Goal: Information Seeking & Learning: Learn about a topic

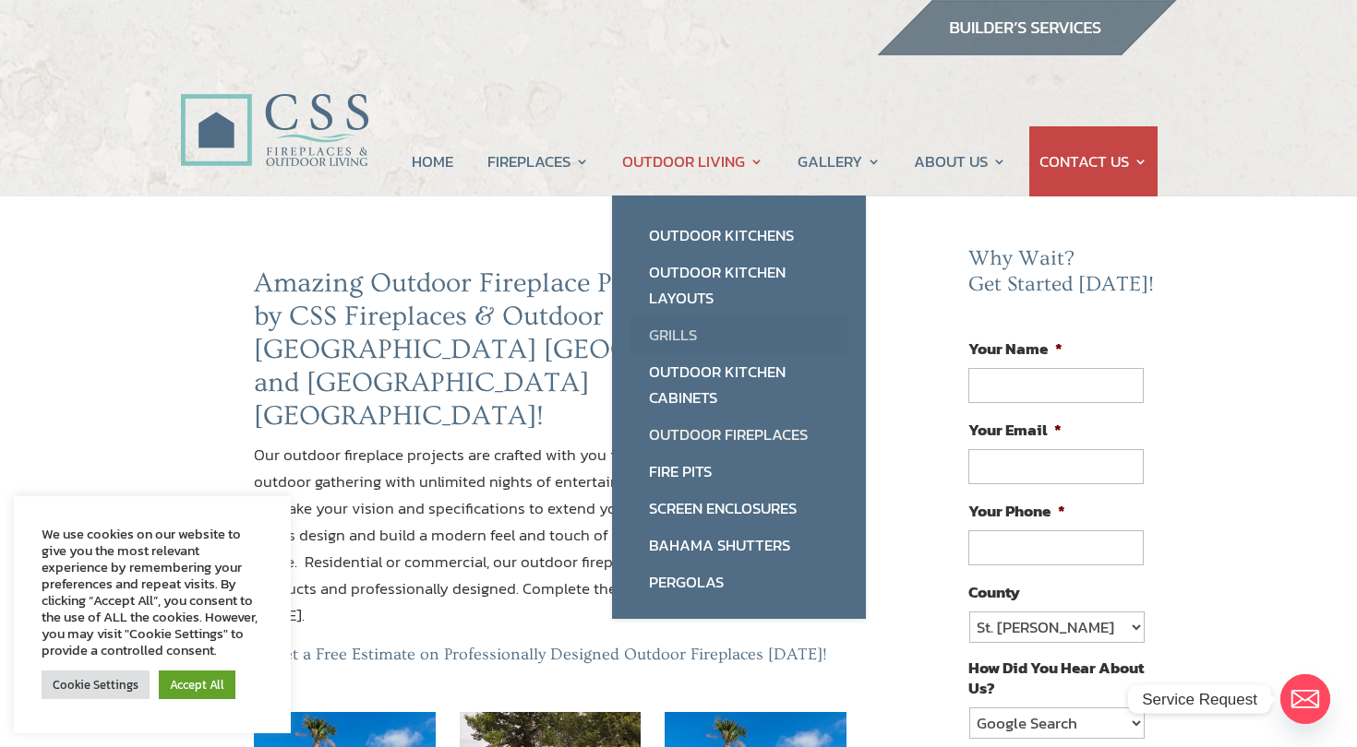
click at [722, 328] on link "Grills" at bounding box center [738, 335] width 217 height 37
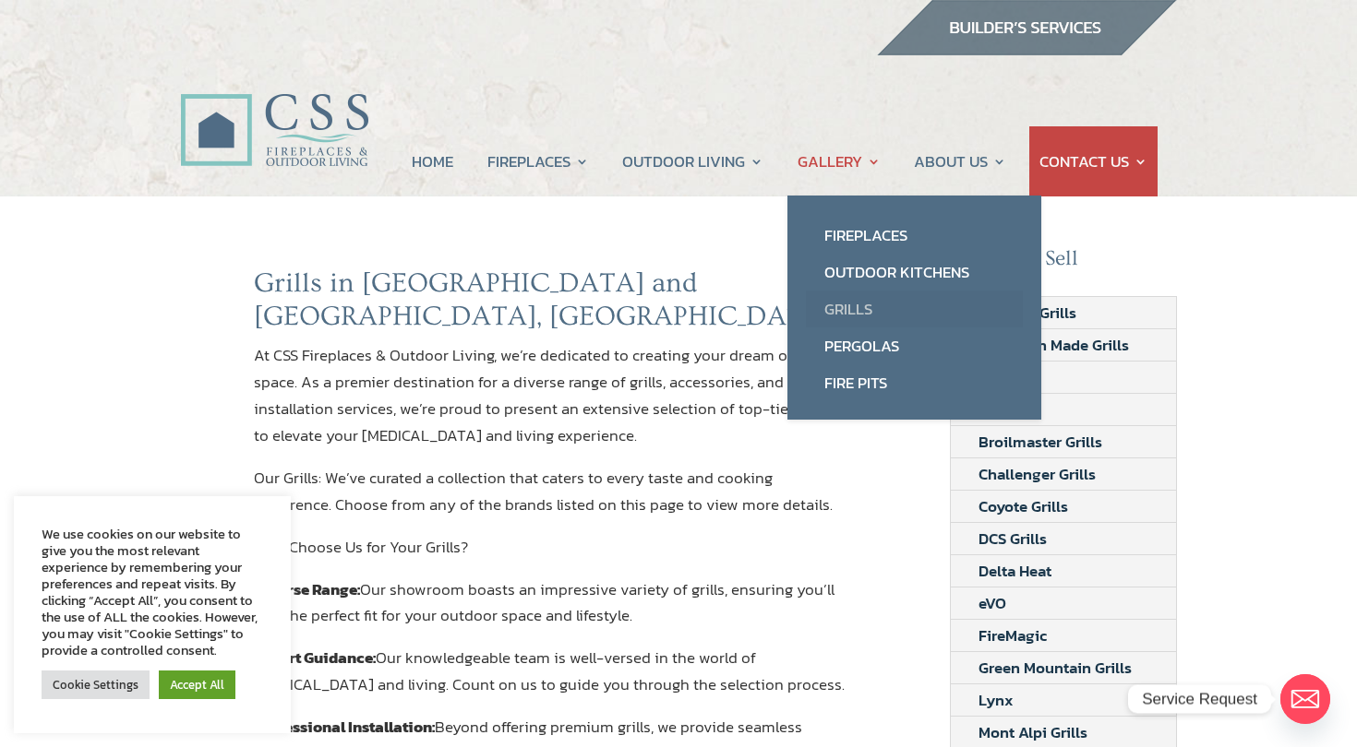
click at [842, 311] on link "Grills" at bounding box center [914, 309] width 217 height 37
click at [840, 299] on link "Grills" at bounding box center [914, 309] width 217 height 37
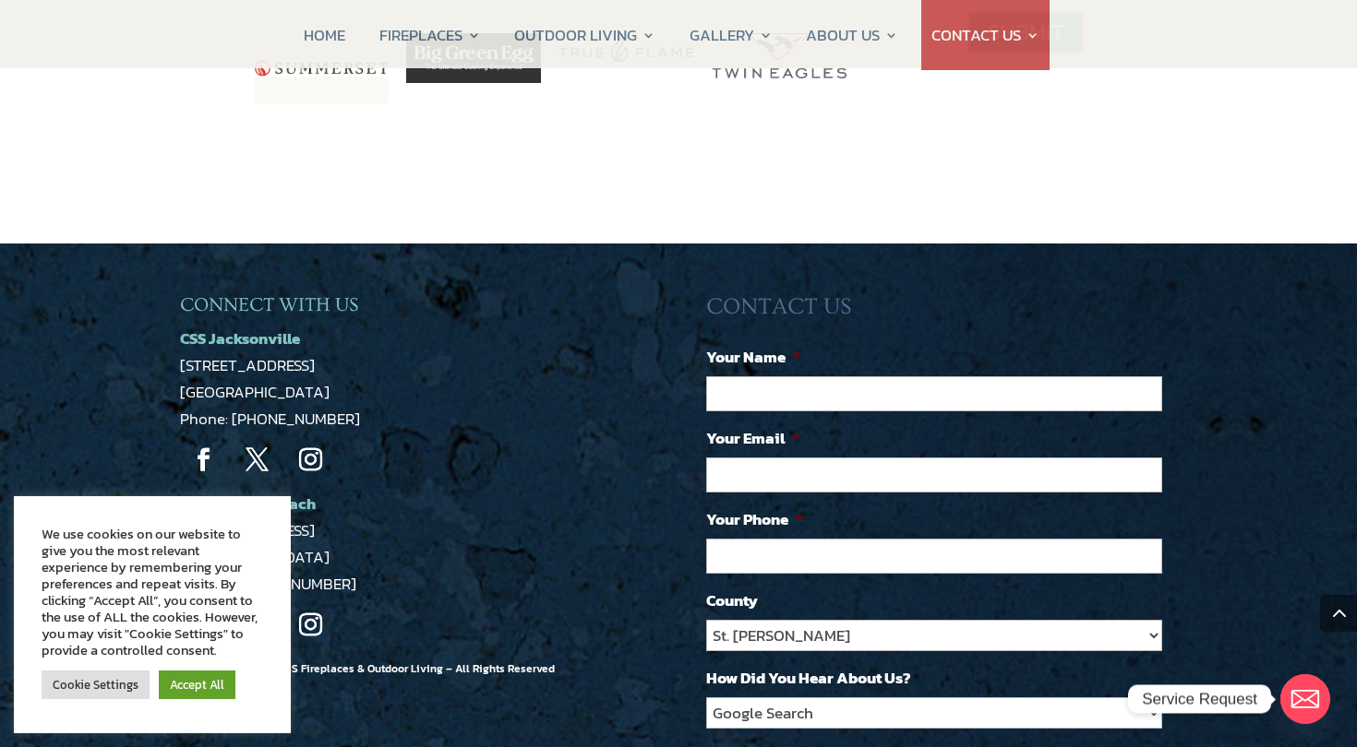
scroll to position [1189, 0]
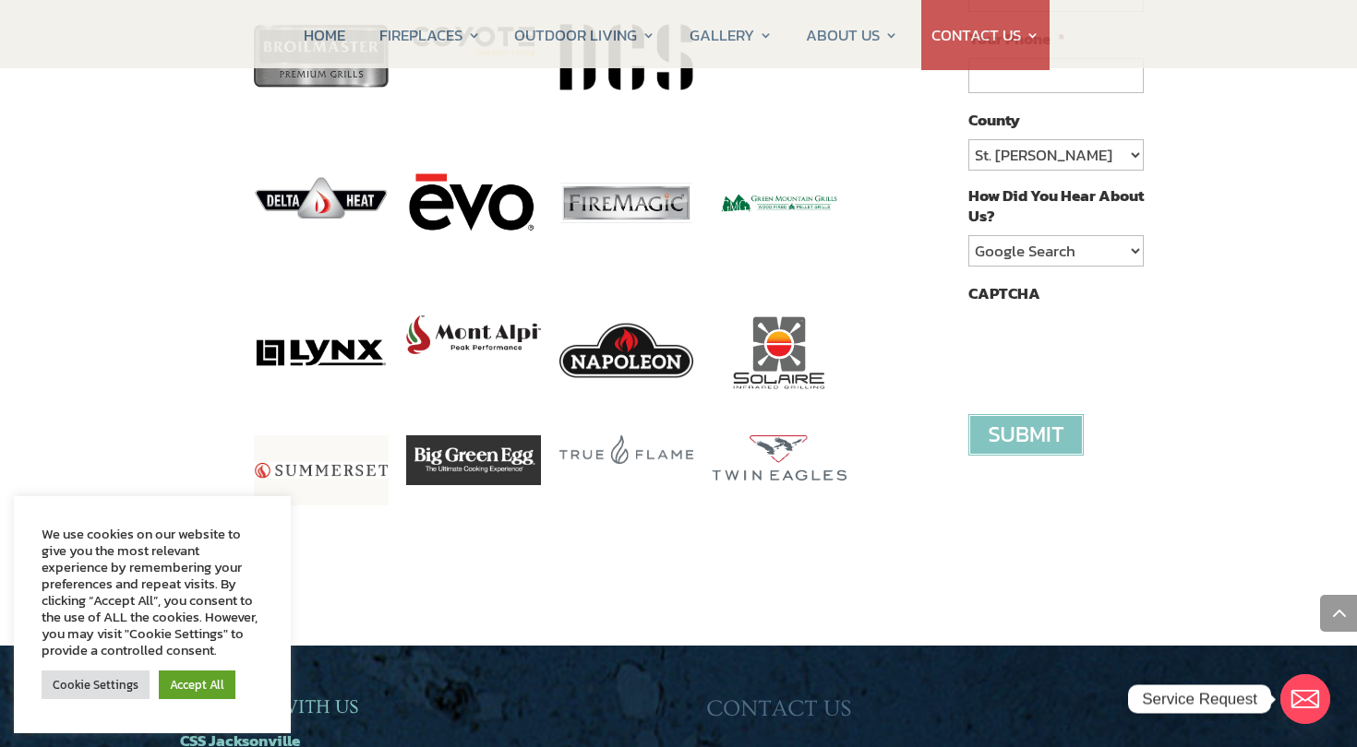
click at [627, 327] on img at bounding box center [626, 351] width 135 height 70
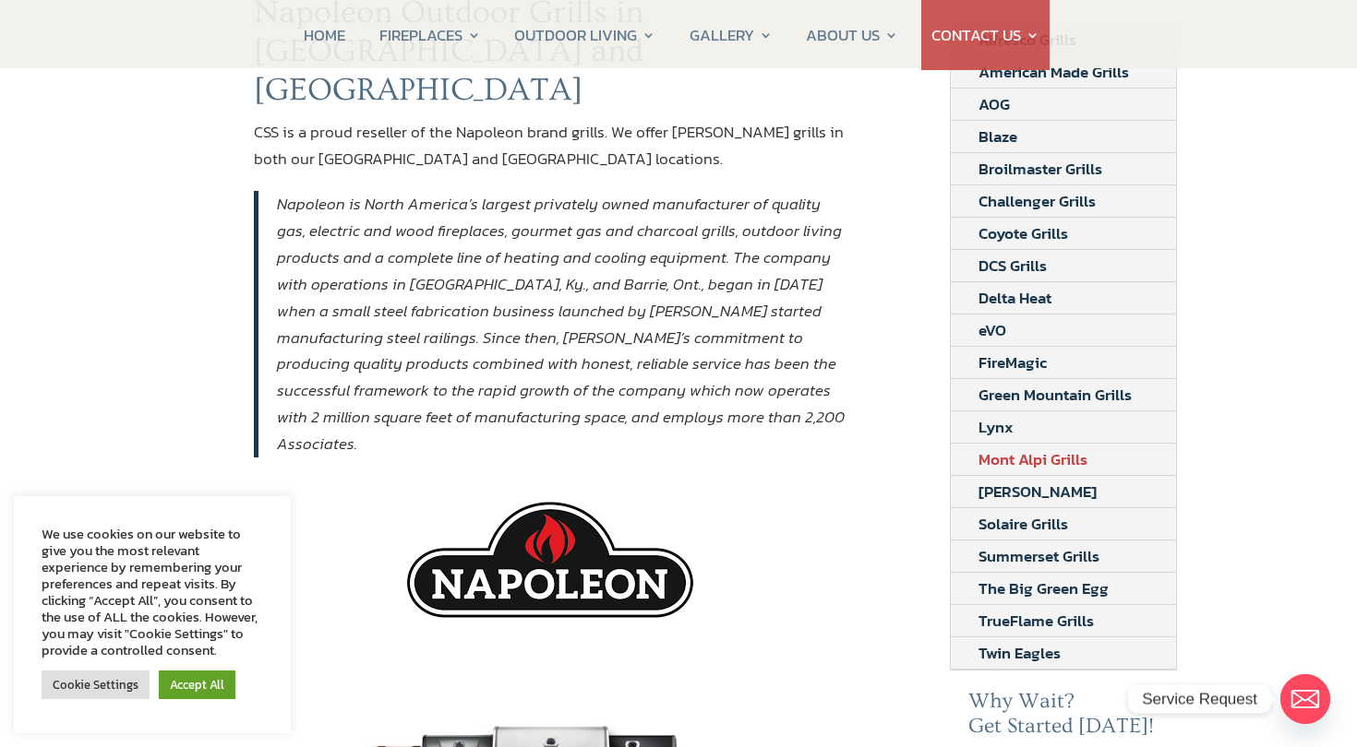
scroll to position [276, 0]
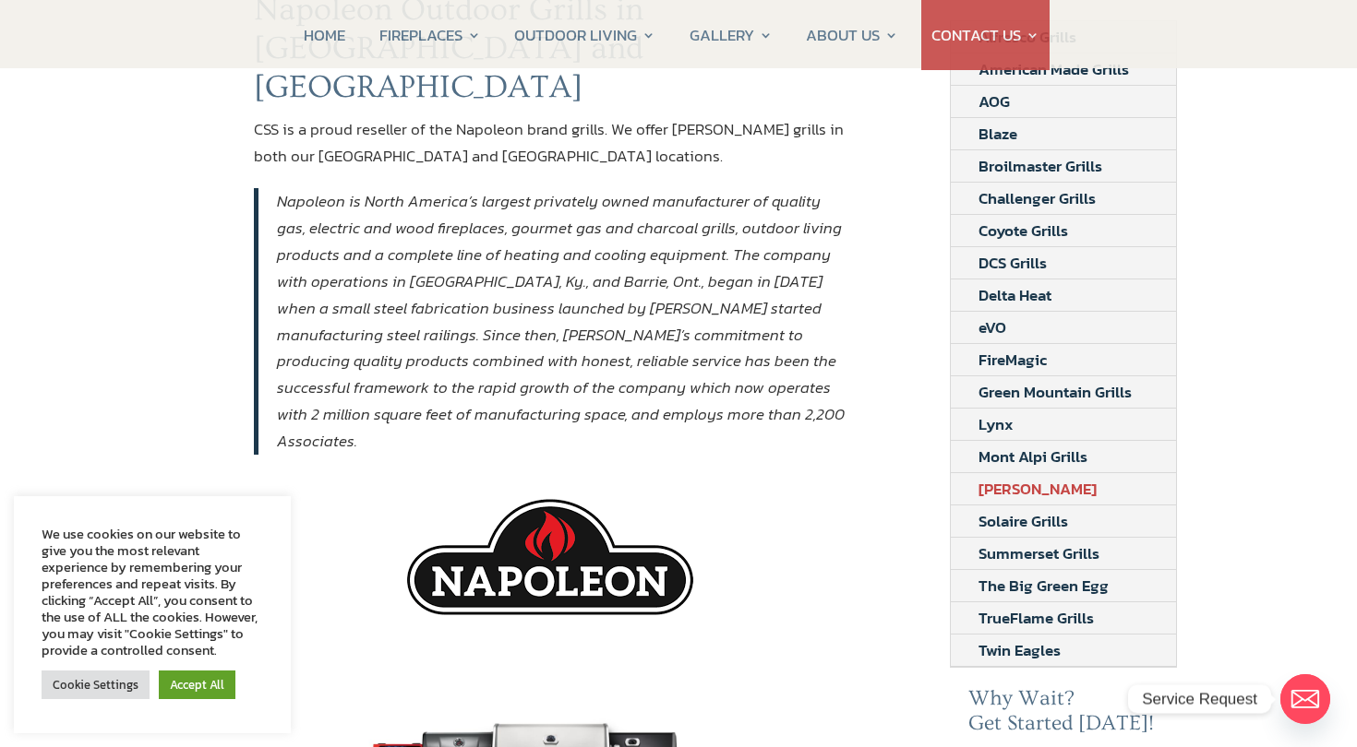
click at [1037, 477] on link "Napoleon Grills" at bounding box center [1036, 488] width 173 height 31
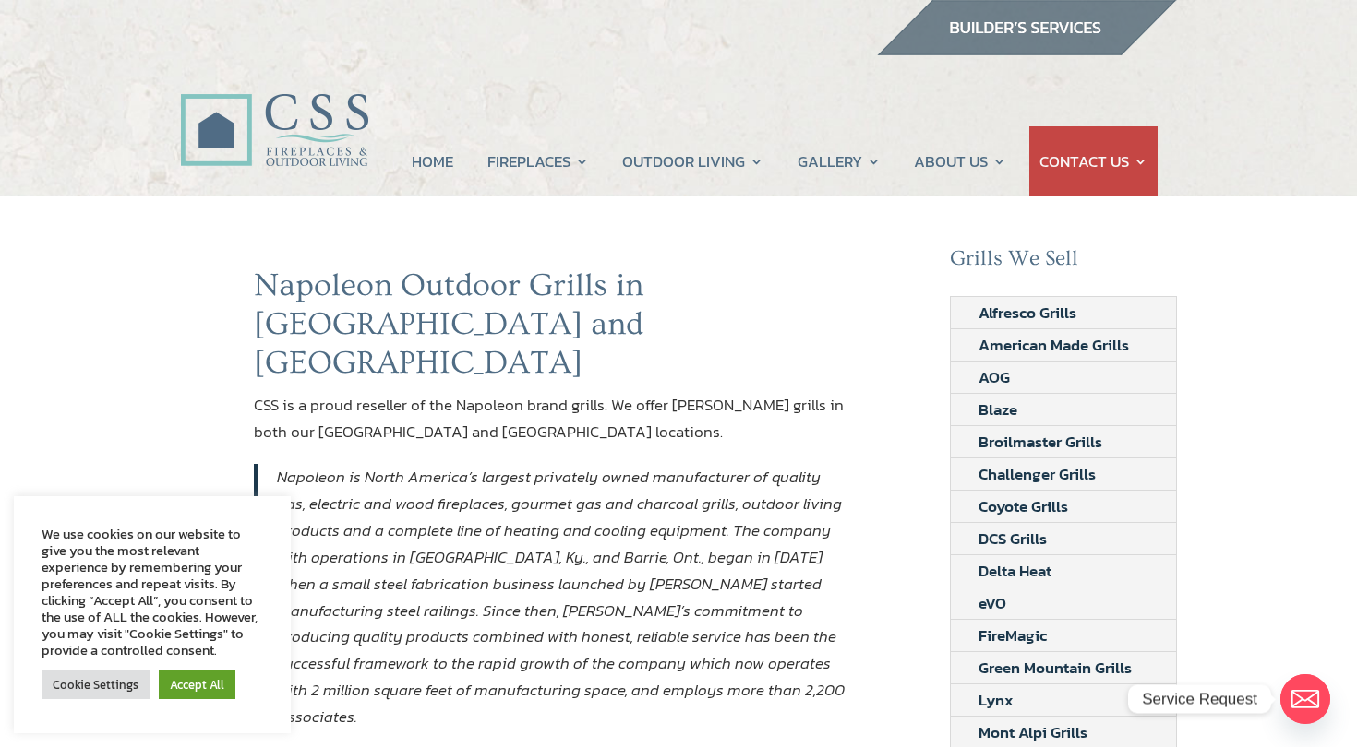
click at [343, 166] on img at bounding box center [274, 109] width 188 height 134
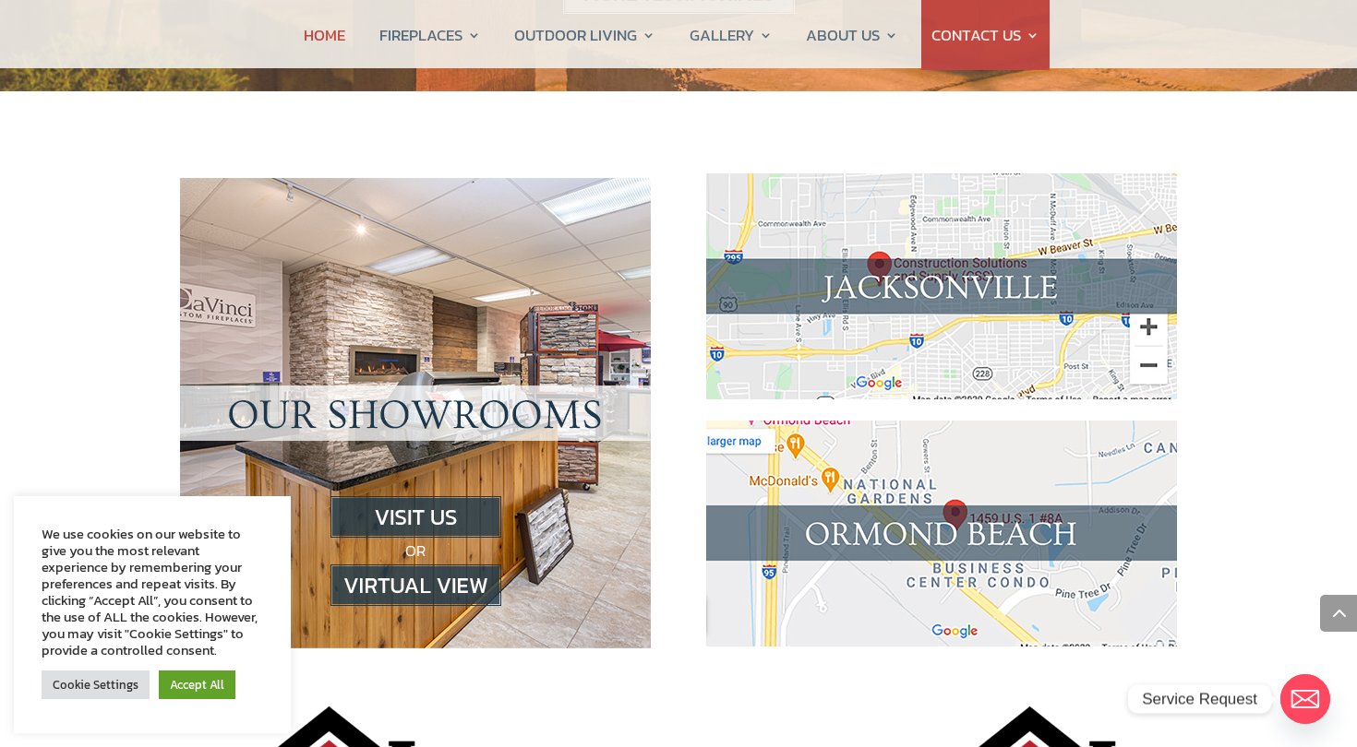
scroll to position [1815, 0]
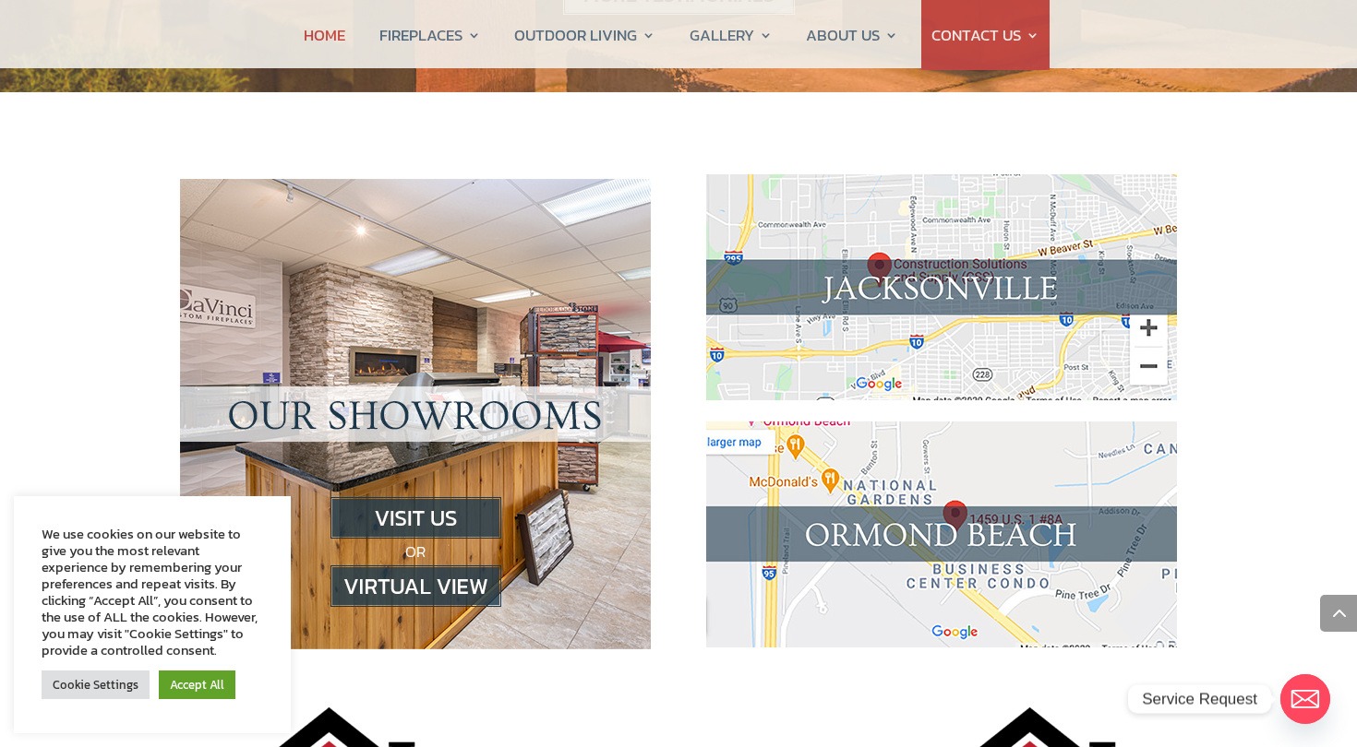
click at [455, 566] on img at bounding box center [415, 587] width 171 height 42
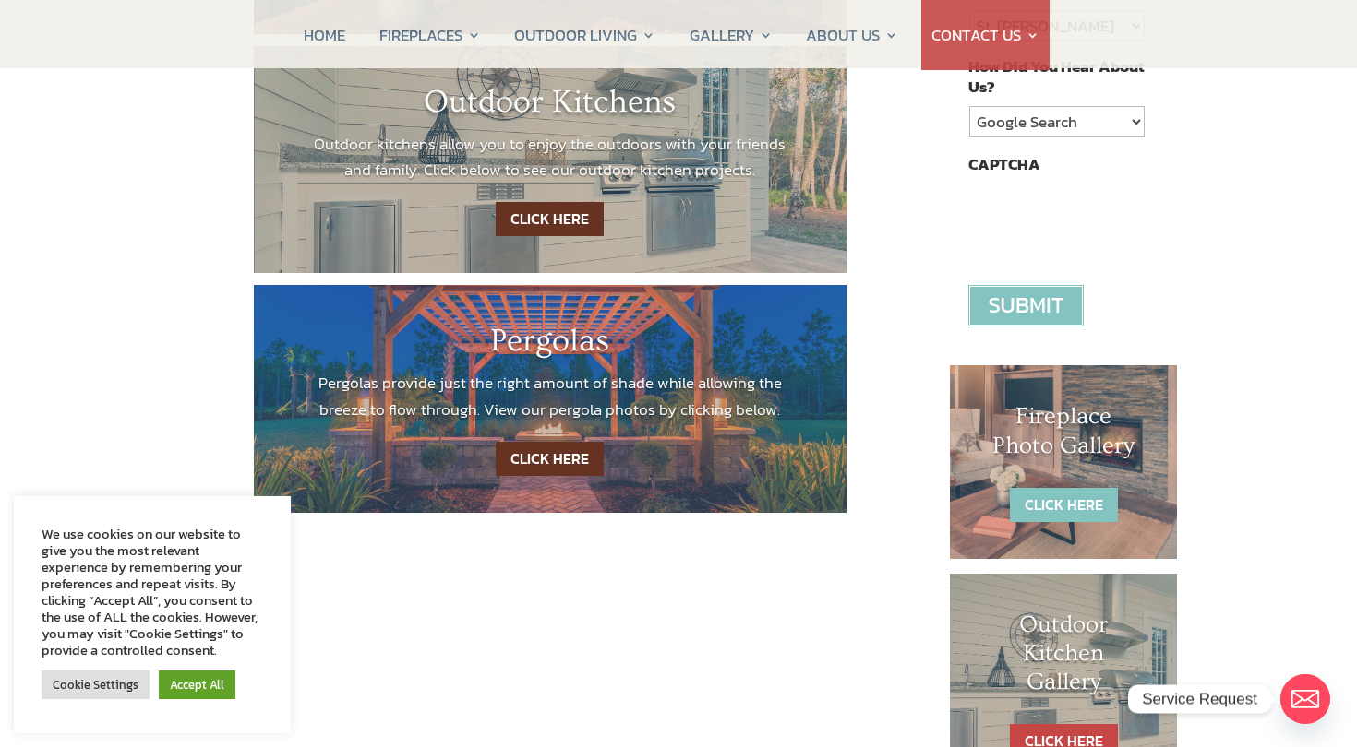
scroll to position [842, 0]
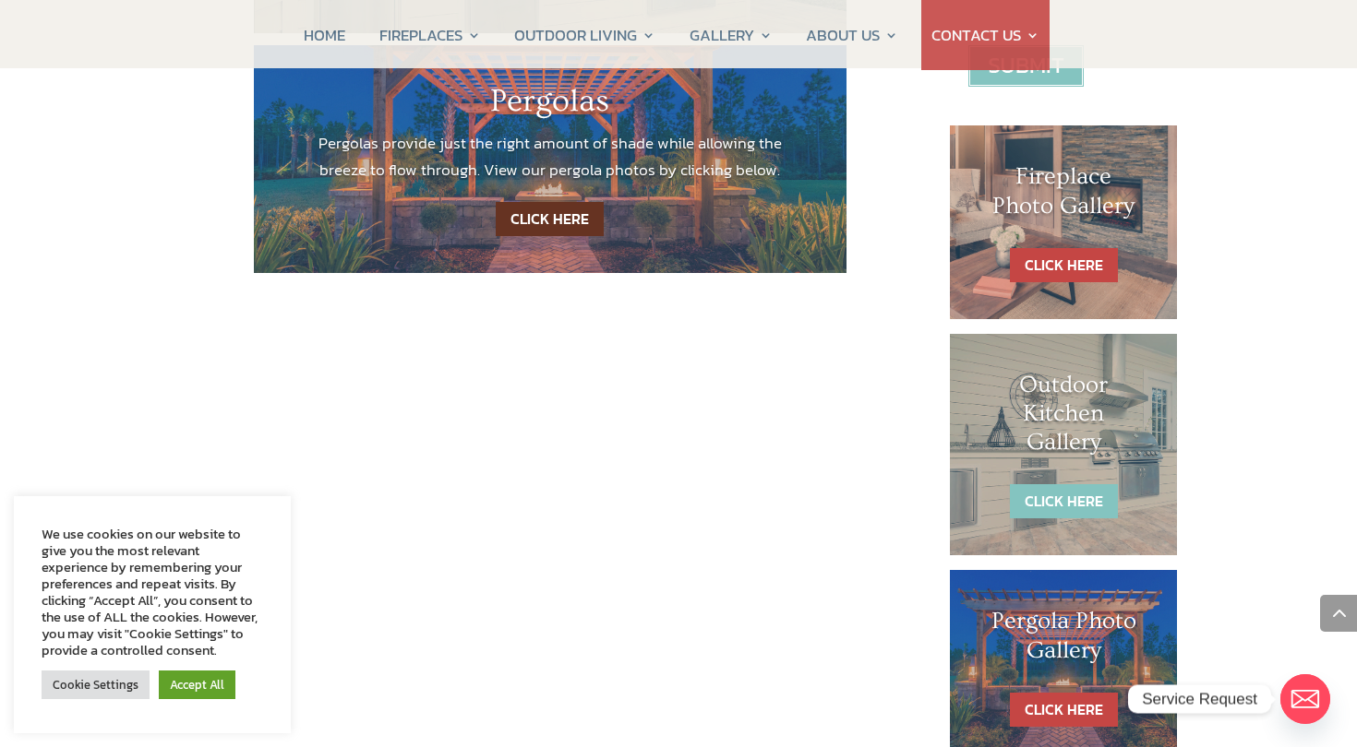
click at [1058, 507] on link "CLICK HERE" at bounding box center [1064, 501] width 108 height 34
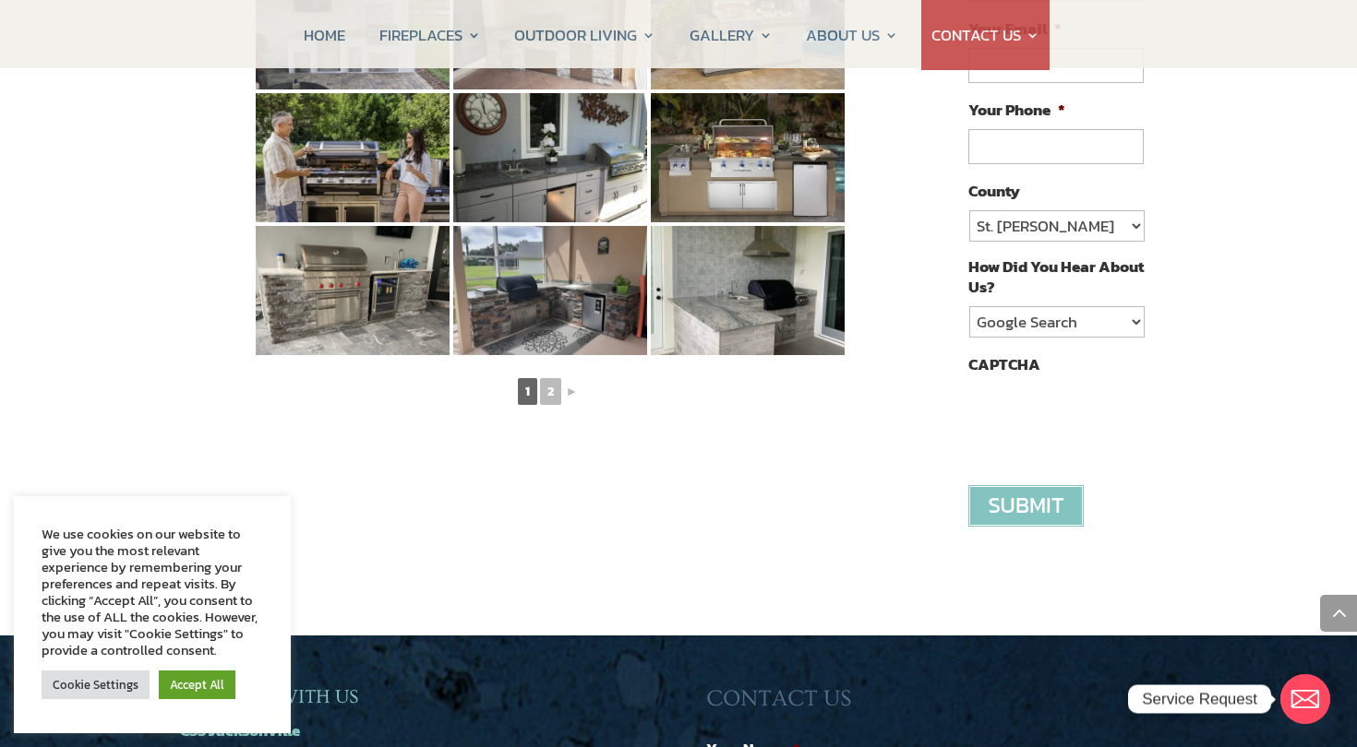
scroll to position [1118, 0]
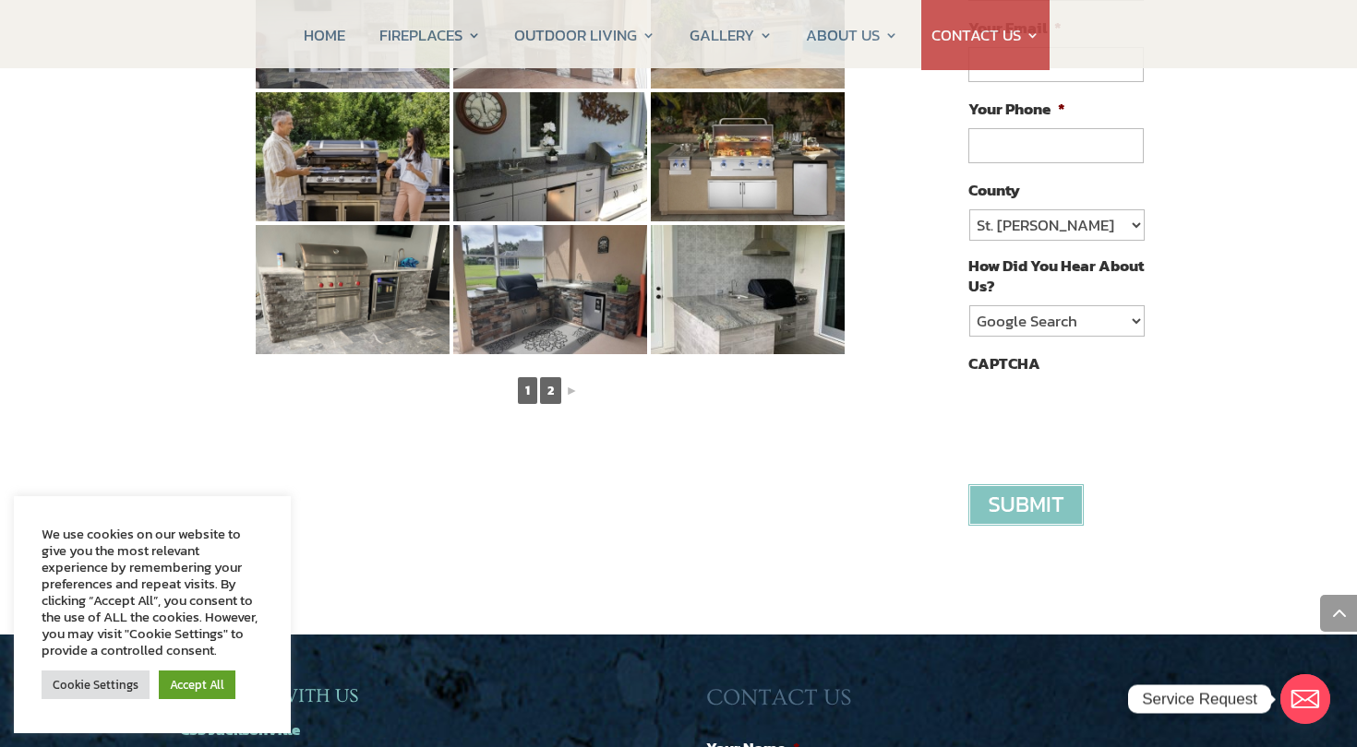
click at [553, 377] on link "2" at bounding box center [550, 390] width 21 height 27
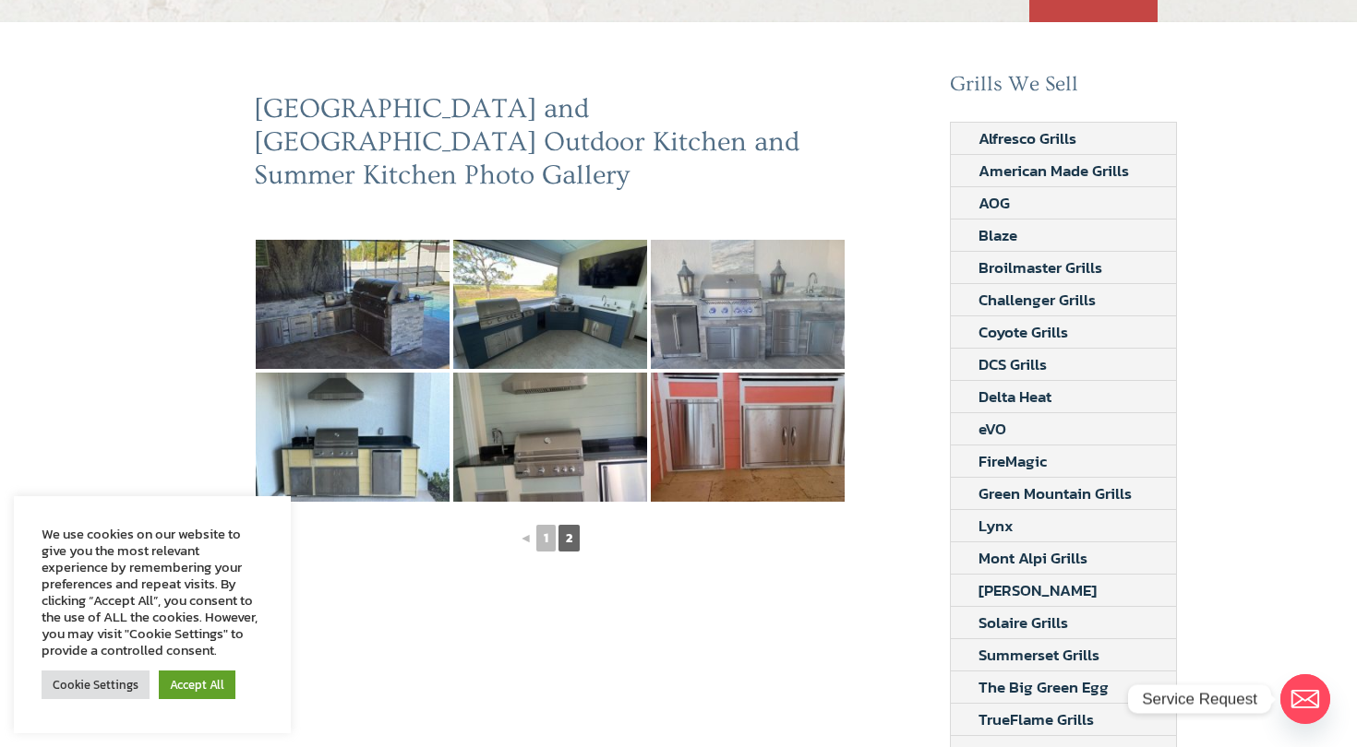
scroll to position [0, 0]
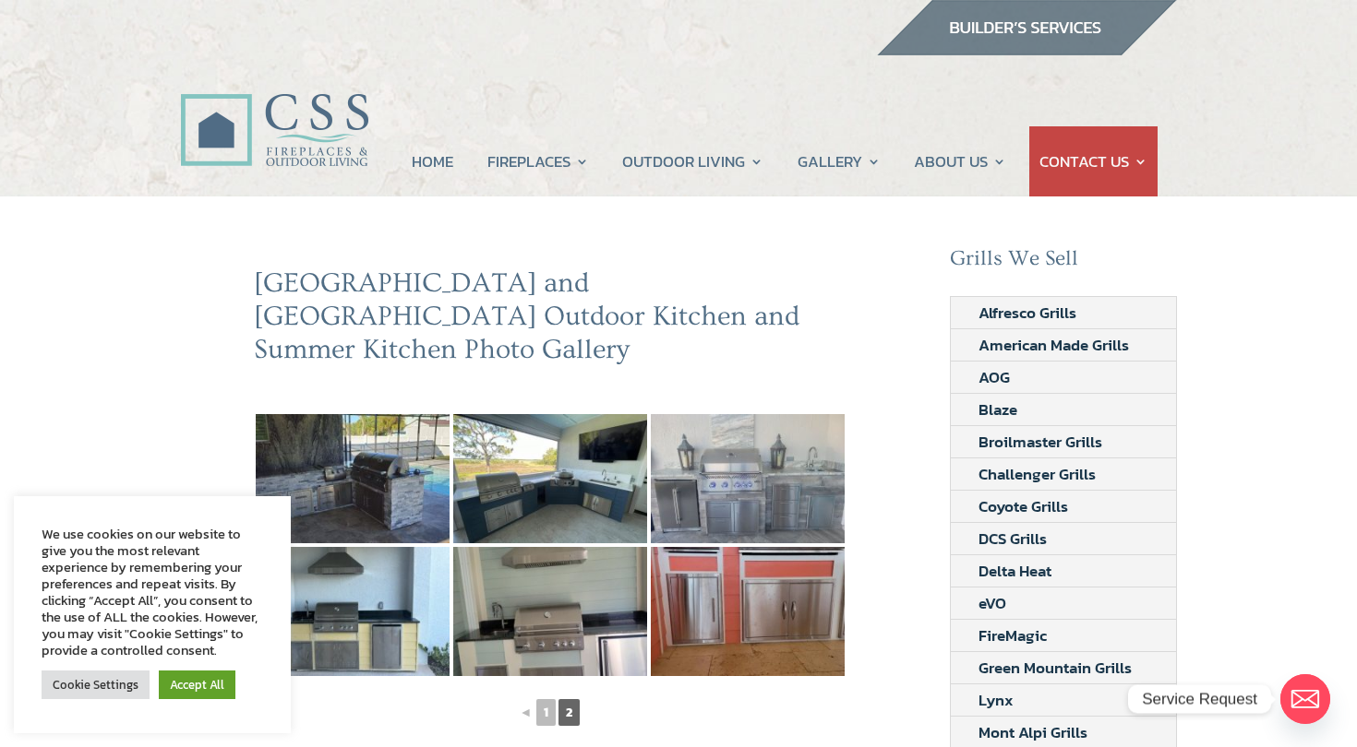
click at [295, 107] on img at bounding box center [274, 109] width 188 height 134
